Goal: Navigation & Orientation: Find specific page/section

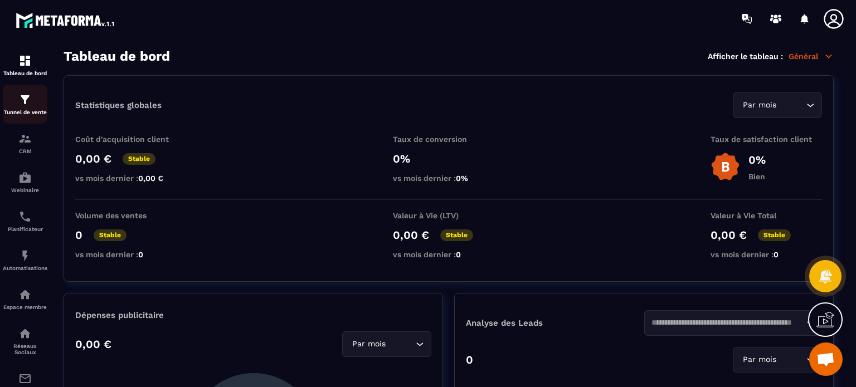
click at [36, 109] on div "Tunnel de vente" at bounding box center [25, 104] width 45 height 22
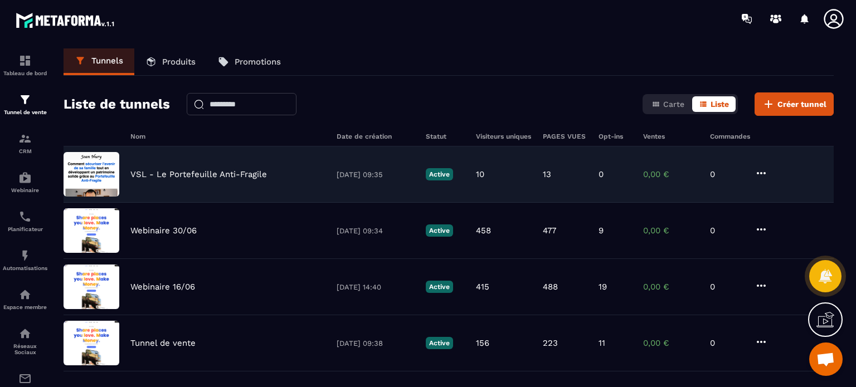
click at [222, 203] on div "VSL - Le Portefeuille Anti-Fragile [DATE] 09:35 Active 10 13 0 0,00 € 0" at bounding box center [449, 231] width 771 height 56
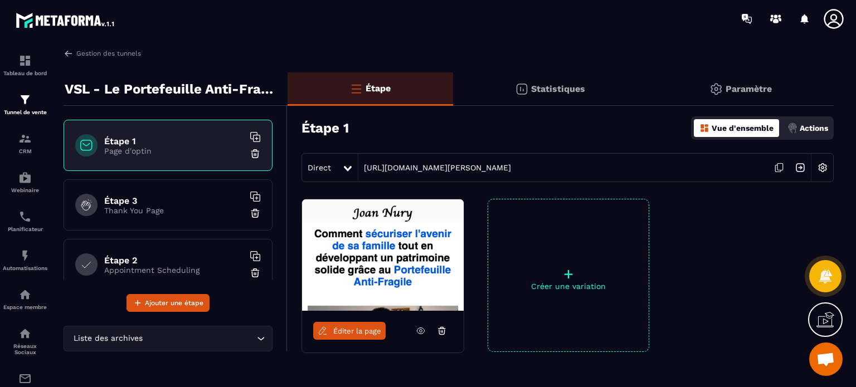
click at [832, 19] on icon at bounding box center [834, 19] width 20 height 20
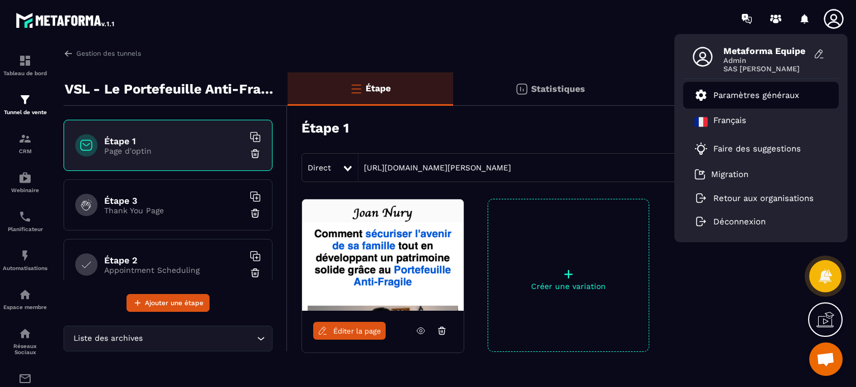
click at [758, 90] on p "Paramètres généraux" at bounding box center [757, 95] width 86 height 10
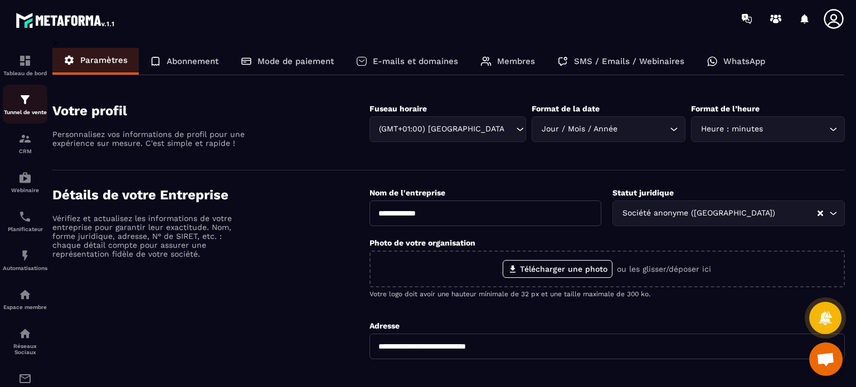
click at [25, 99] on img at bounding box center [24, 99] width 13 height 13
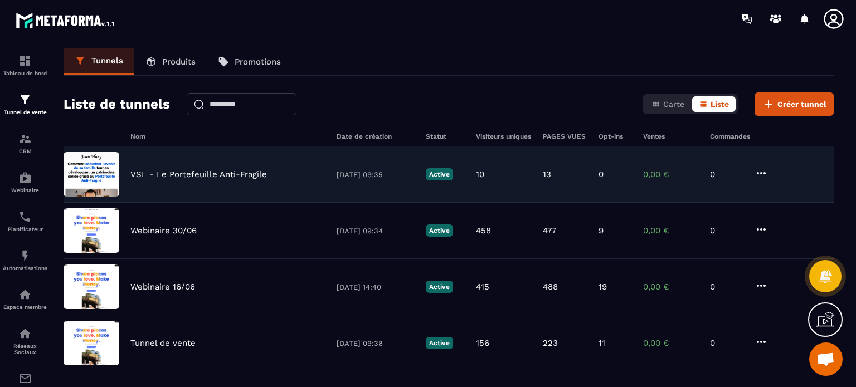
click at [252, 203] on div "VSL - Le Portefeuille Anti-Fragile [DATE] 09:35 Active 10 13 0 0,00 € 0" at bounding box center [449, 231] width 771 height 56
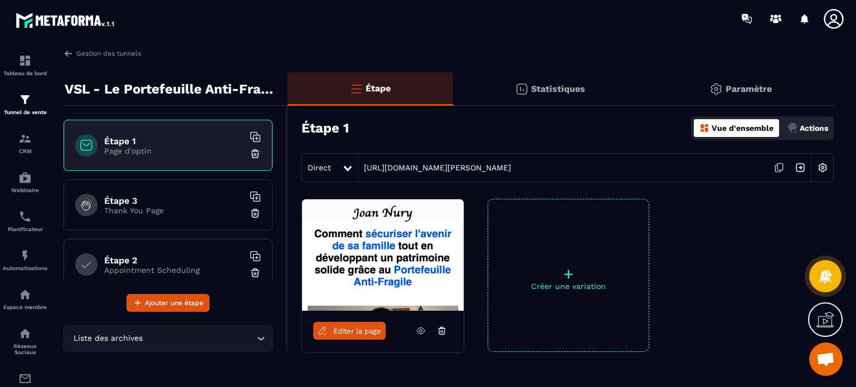
click at [794, 123] on img at bounding box center [793, 128] width 10 height 10
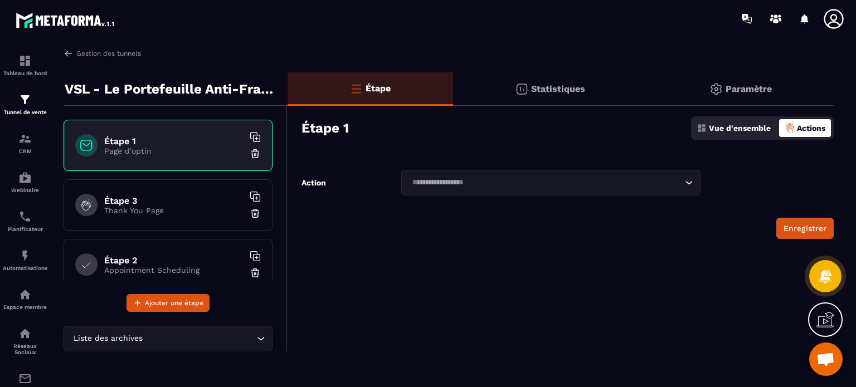
click at [742, 100] on div "Paramètre" at bounding box center [740, 88] width 187 height 33
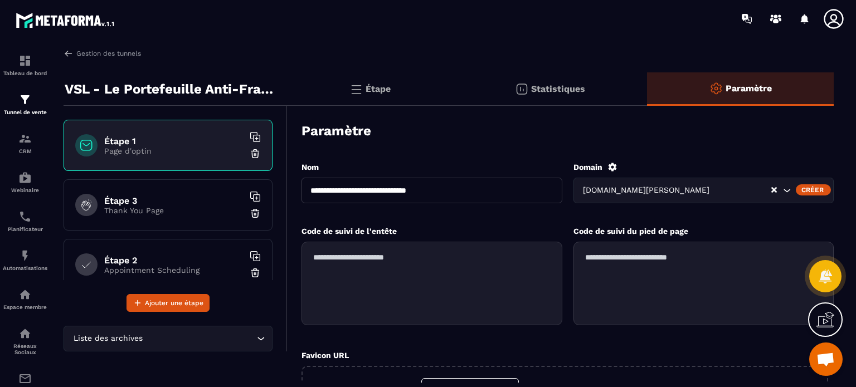
click at [613, 168] on icon at bounding box center [613, 167] width 10 height 10
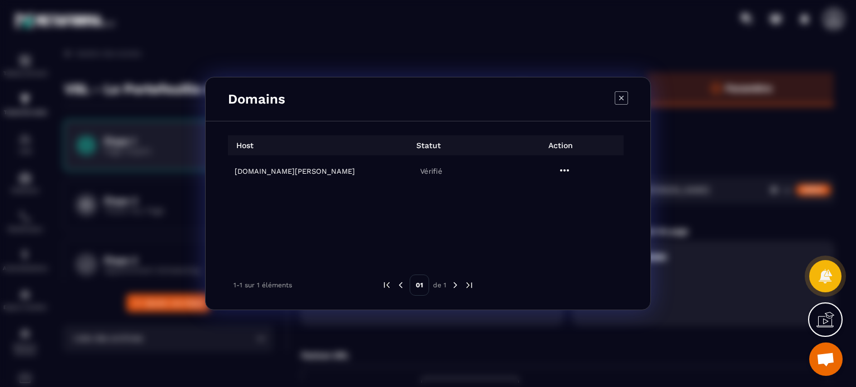
click at [561, 173] on icon "Modal window" at bounding box center [564, 170] width 13 height 13
click at [561, 192] on span "Settings" at bounding box center [568, 197] width 28 height 11
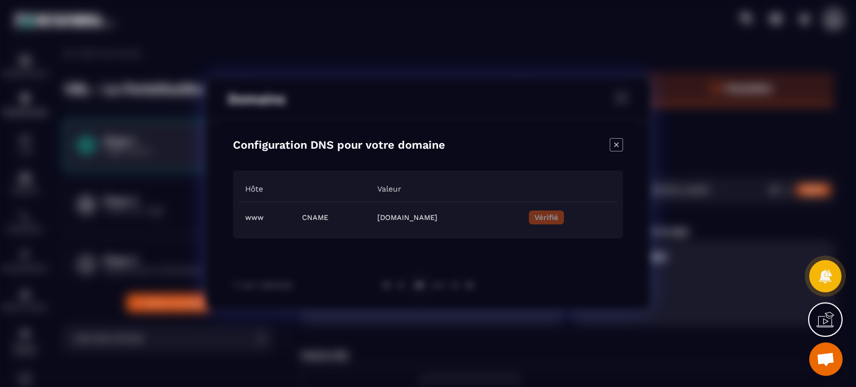
click at [619, 140] on icon "Modal window" at bounding box center [616, 144] width 13 height 13
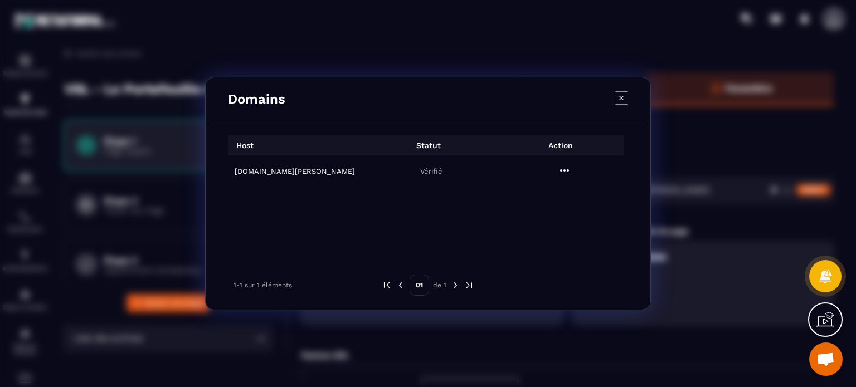
click at [624, 98] on icon "Modal window" at bounding box center [621, 97] width 13 height 13
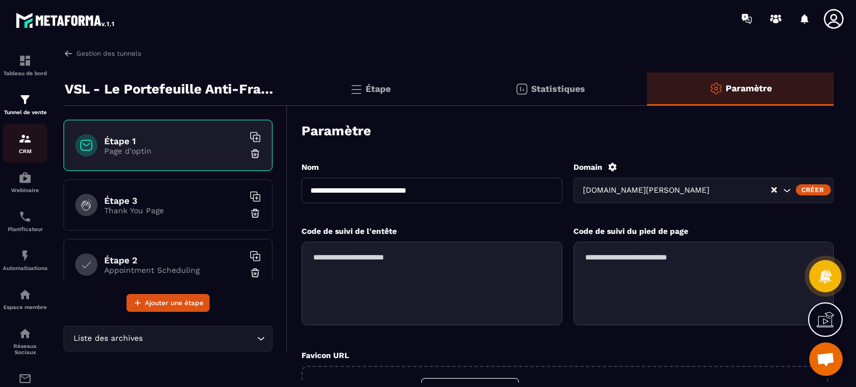
click at [13, 159] on link "CRM" at bounding box center [25, 143] width 45 height 39
click at [20, 223] on img at bounding box center [24, 216] width 13 height 13
click at [95, 55] on link "Gestion des tunnels" at bounding box center [102, 54] width 77 height 10
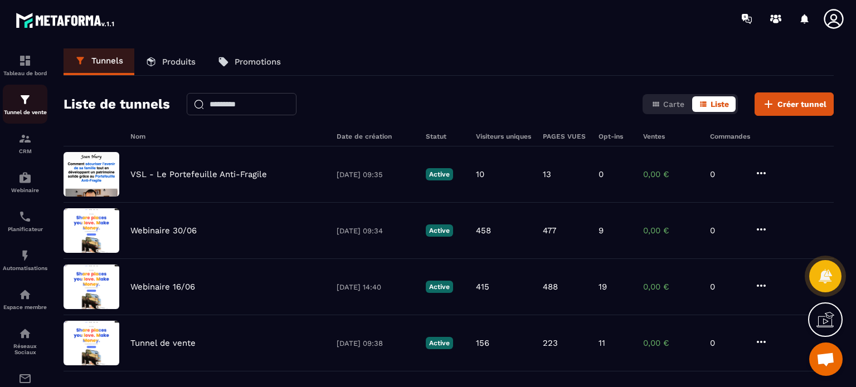
click at [19, 106] on img at bounding box center [24, 99] width 13 height 13
click at [836, 22] on icon at bounding box center [834, 19] width 20 height 20
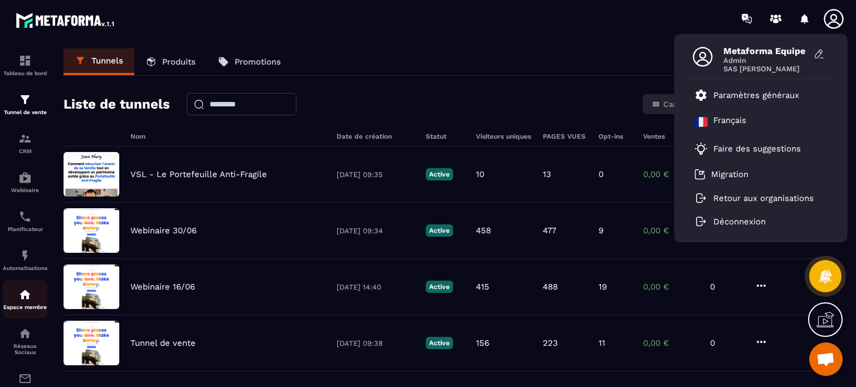
click at [30, 308] on p "Espace membre" at bounding box center [25, 307] width 45 height 6
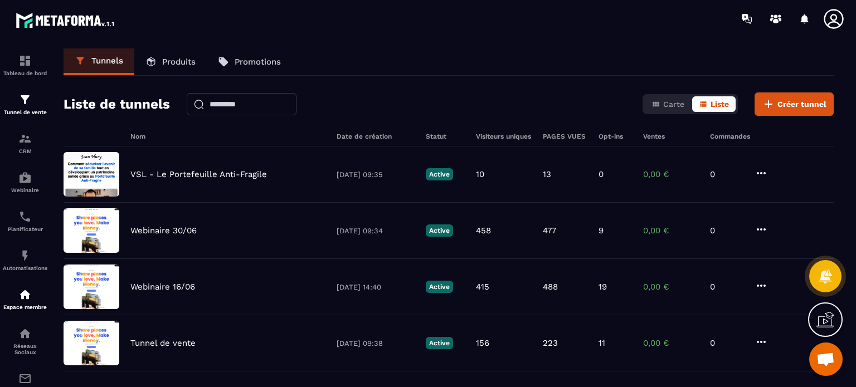
click at [834, 24] on icon at bounding box center [834, 19] width 22 height 22
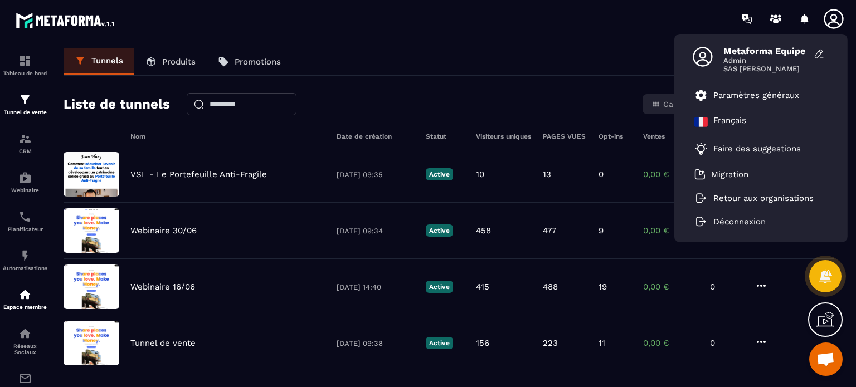
click at [531, 118] on div "Tunnels Produits Promotions Liste de tunnels Carte Liste Créer tunnel Nom Date …" at bounding box center [448, 216] width 793 height 335
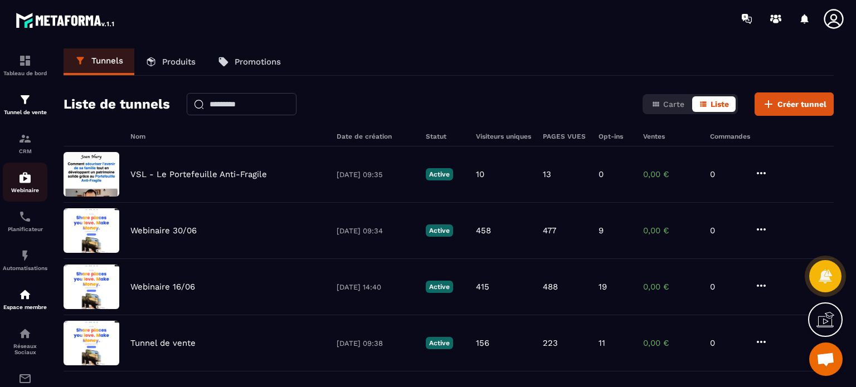
click at [11, 198] on link "Webinaire" at bounding box center [25, 182] width 45 height 39
click at [27, 222] on img at bounding box center [24, 216] width 13 height 13
